Goal: Transaction & Acquisition: Register for event/course

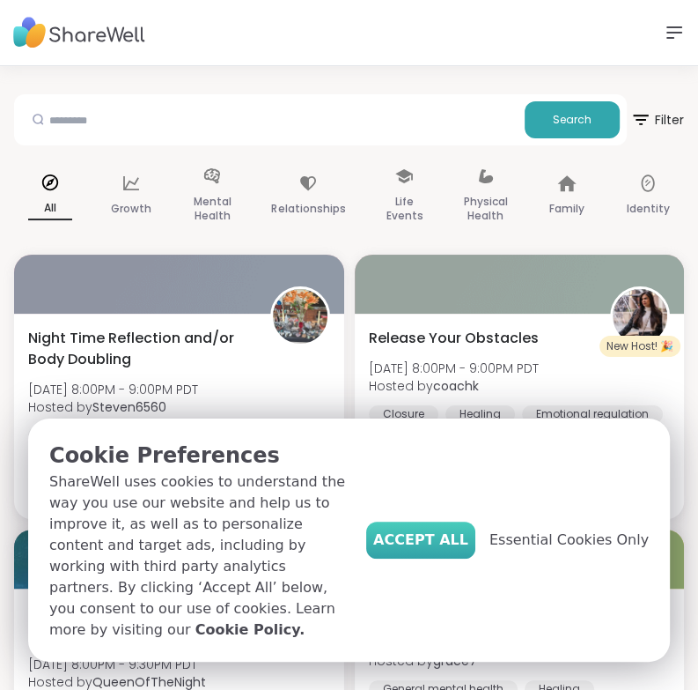
click at [439, 558] on button "Accept All" at bounding box center [420, 539] width 109 height 37
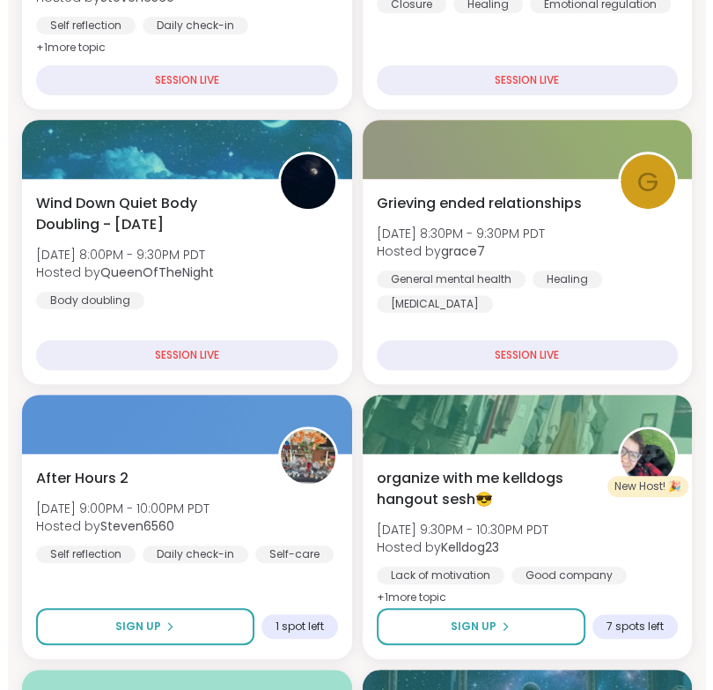
scroll to position [410, 0]
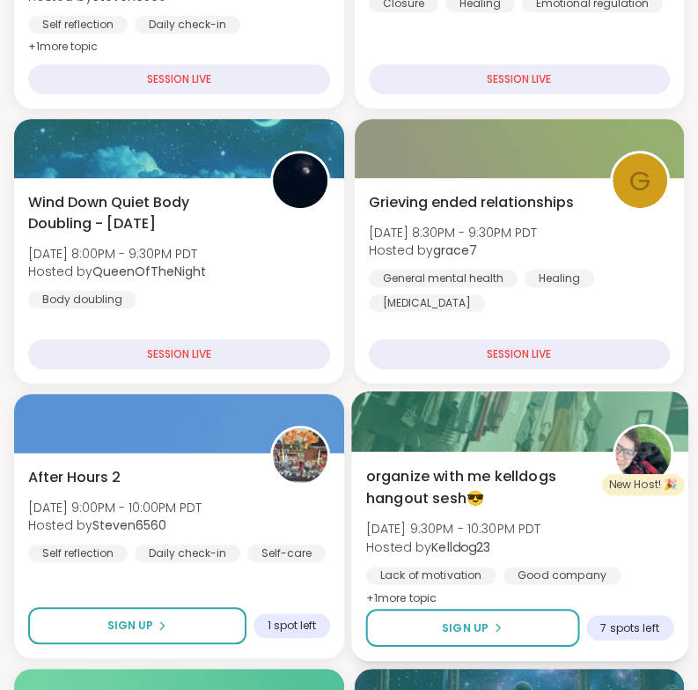
click at [596, 602] on div "organize with me kelldogs hangout sesh😎 [DATE] 9:30PM - 10:30PM PDT Hosted by K…" at bounding box center [519, 556] width 336 height 210
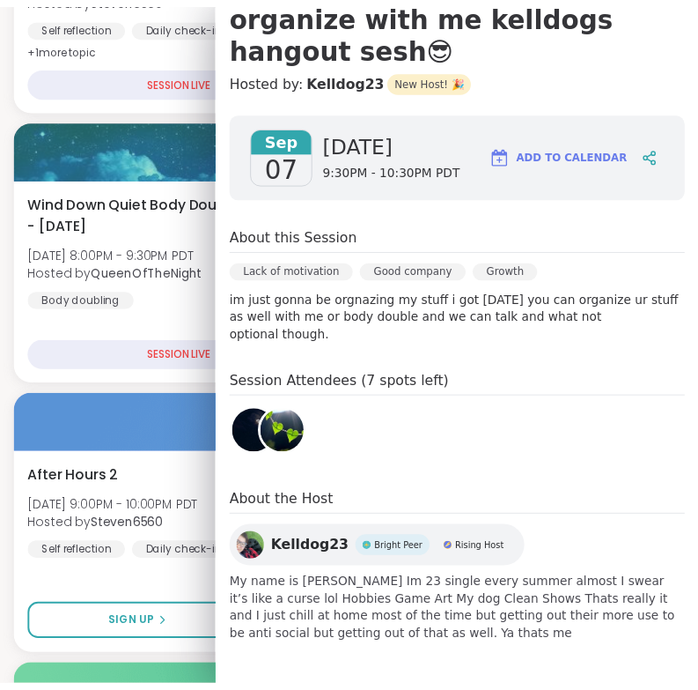
scroll to position [194, 0]
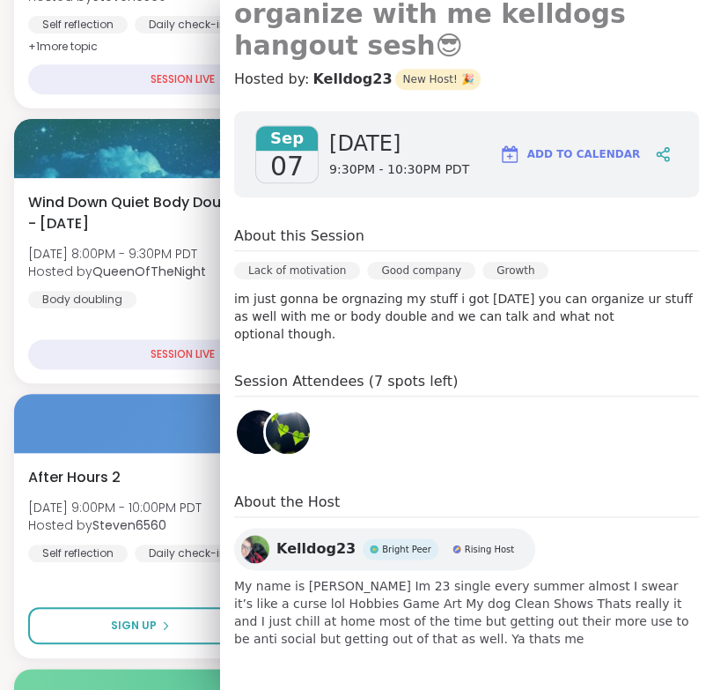
click at [679, 3] on h3 "organize with me kelldogs hangout sesh😎" at bounding box center [466, 29] width 465 height 63
